Goal: Task Accomplishment & Management: Use online tool/utility

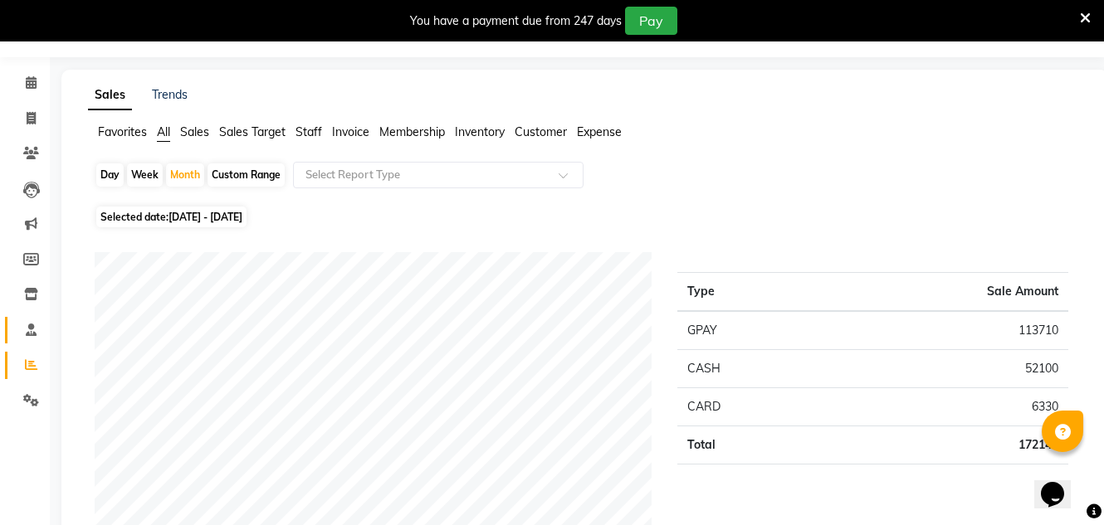
scroll to position [41, 0]
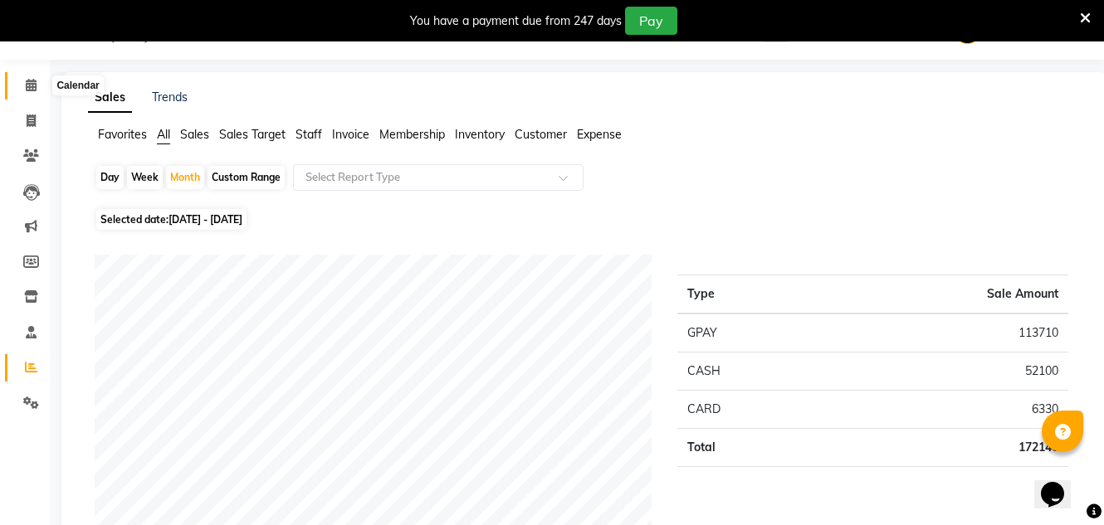
click at [32, 76] on span at bounding box center [31, 85] width 29 height 19
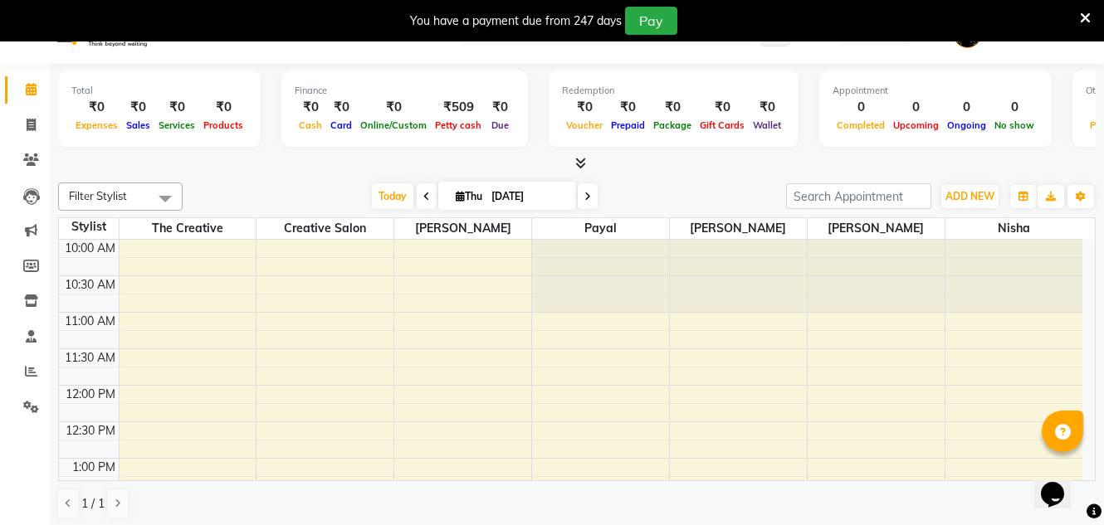
scroll to position [42, 0]
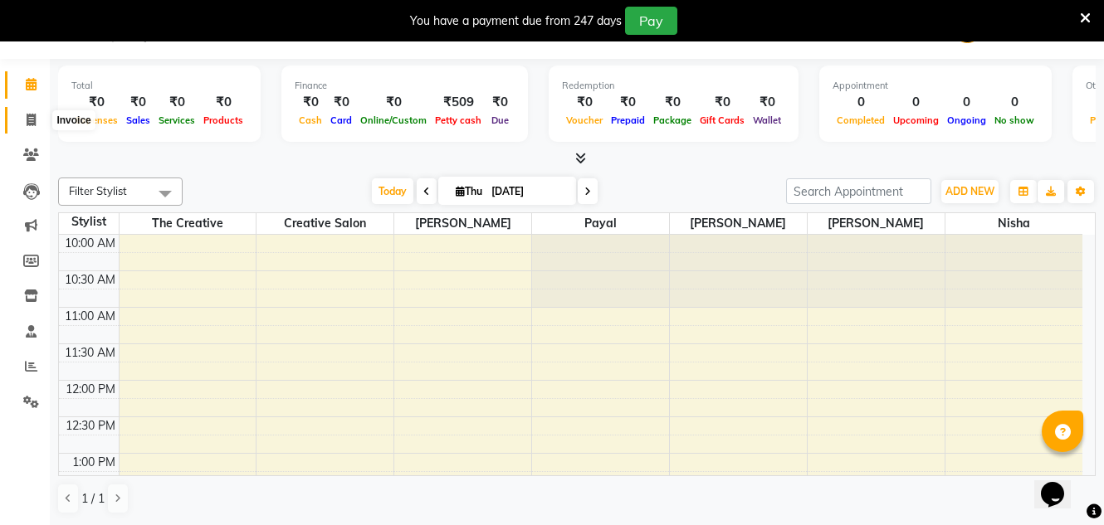
click at [28, 119] on icon at bounding box center [31, 120] width 9 height 12
select select "527"
select select "service"
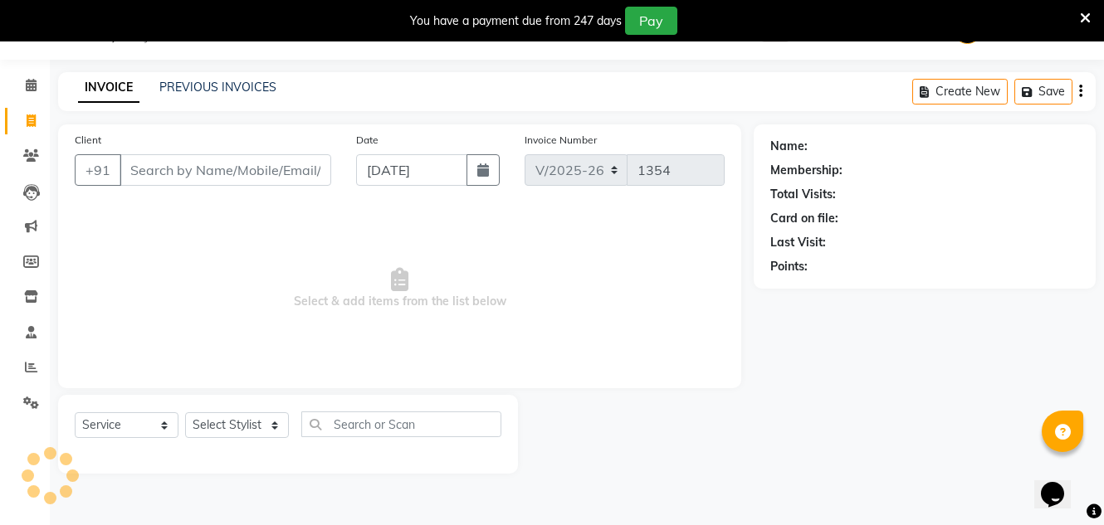
scroll to position [41, 0]
click at [29, 370] on icon at bounding box center [31, 367] width 12 height 12
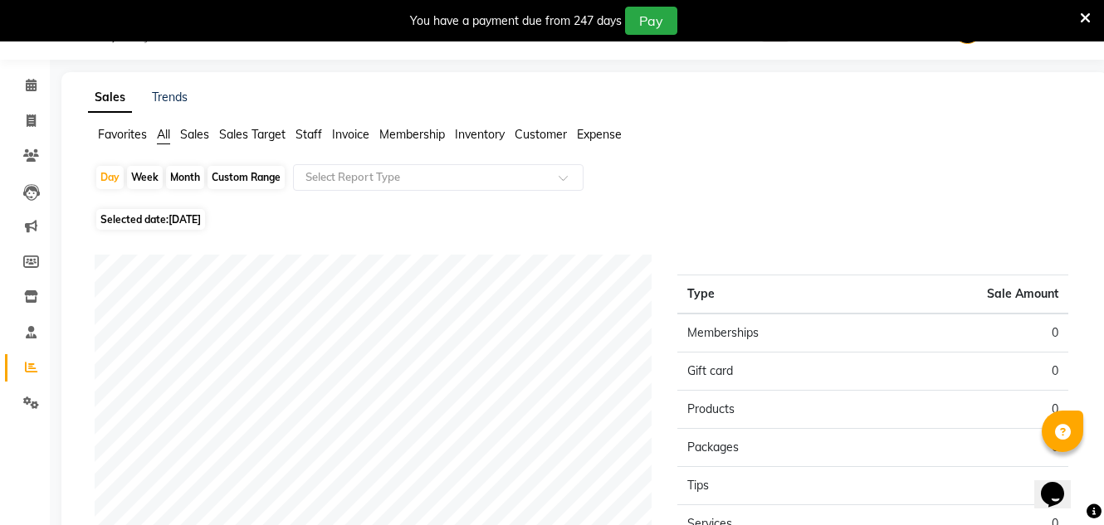
click at [195, 176] on div "Month" at bounding box center [185, 177] width 38 height 23
select select "9"
select select "2025"
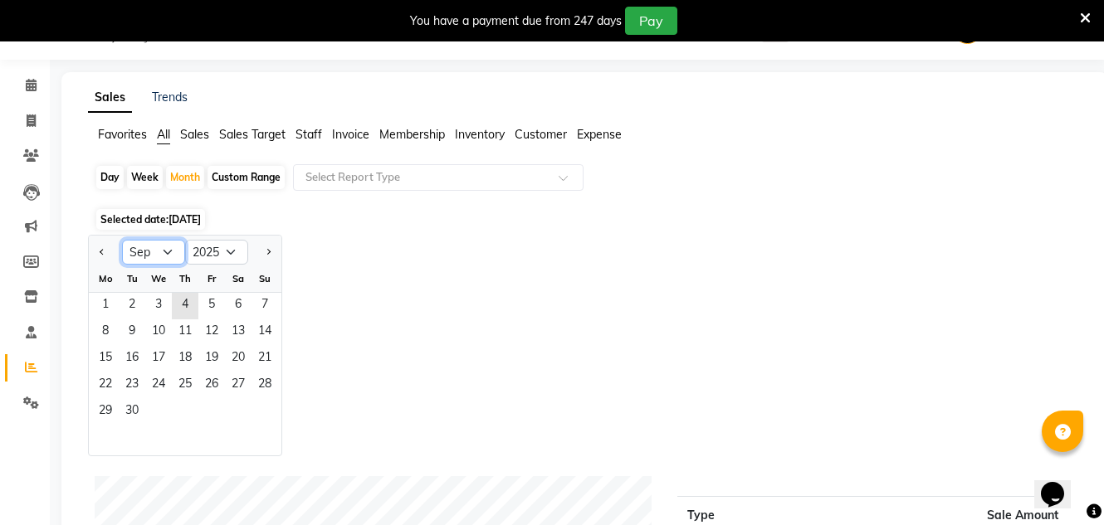
click at [166, 257] on select "Jan Feb Mar Apr May Jun [DATE] Aug Sep Oct Nov Dec" at bounding box center [153, 252] width 63 height 25
select select "8"
click at [122, 240] on select "Jan Feb Mar Apr May Jun [DATE] Aug Sep Oct Nov Dec" at bounding box center [153, 252] width 63 height 25
click at [263, 407] on span "31" at bounding box center [264, 412] width 27 height 27
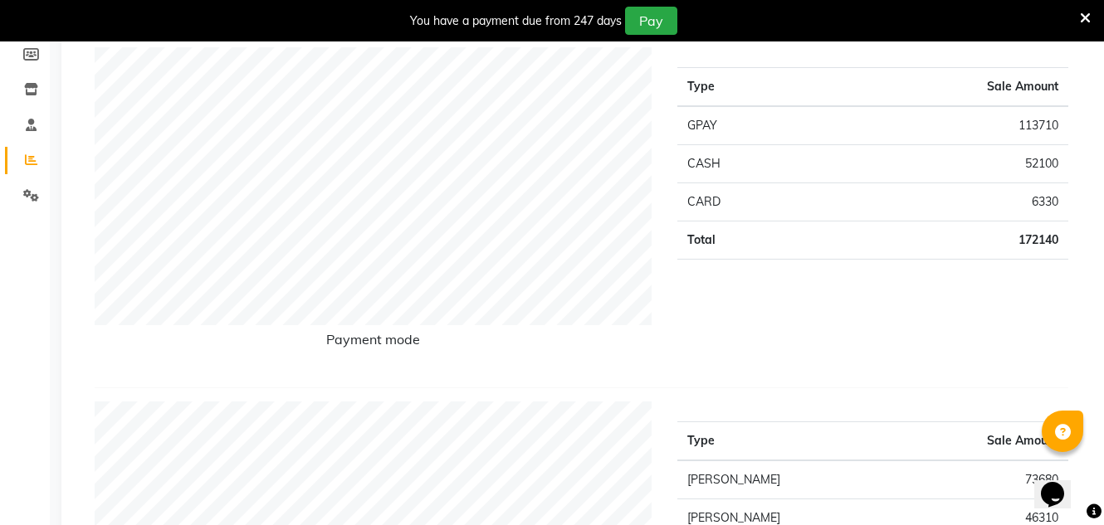
scroll to position [166, 0]
